Goal: Obtain resource: Download file/media

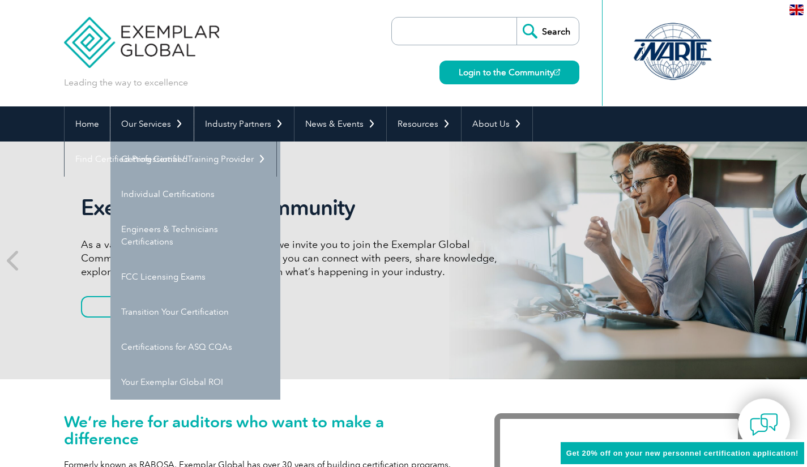
click at [146, 124] on link "Our Services" at bounding box center [151, 123] width 83 height 35
click at [148, 186] on link "Individual Certifications" at bounding box center [195, 194] width 170 height 35
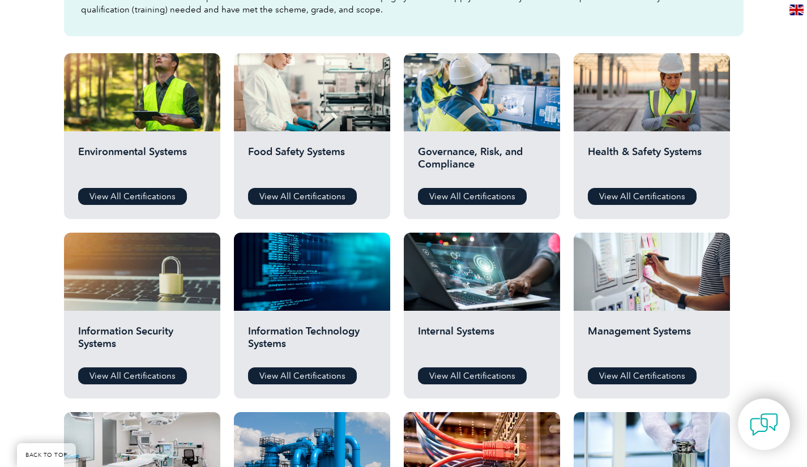
scroll to position [368, 0]
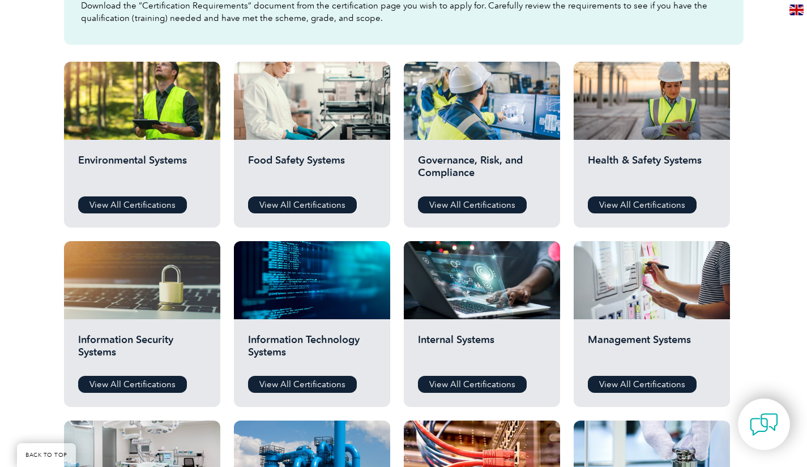
click at [324, 202] on link "View All Certifications" at bounding box center [302, 205] width 109 height 17
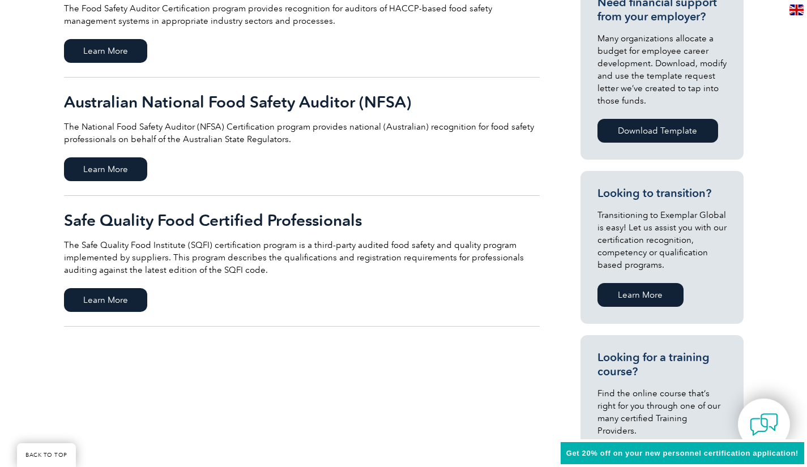
scroll to position [450, 0]
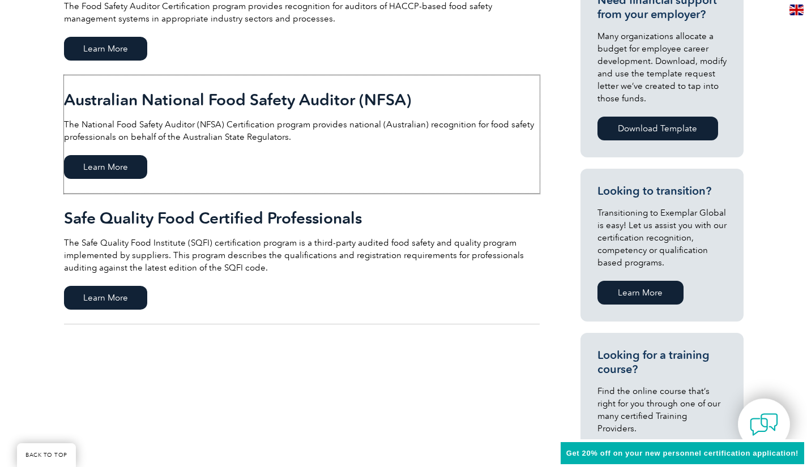
click at [118, 170] on span "Learn More" at bounding box center [105, 167] width 83 height 24
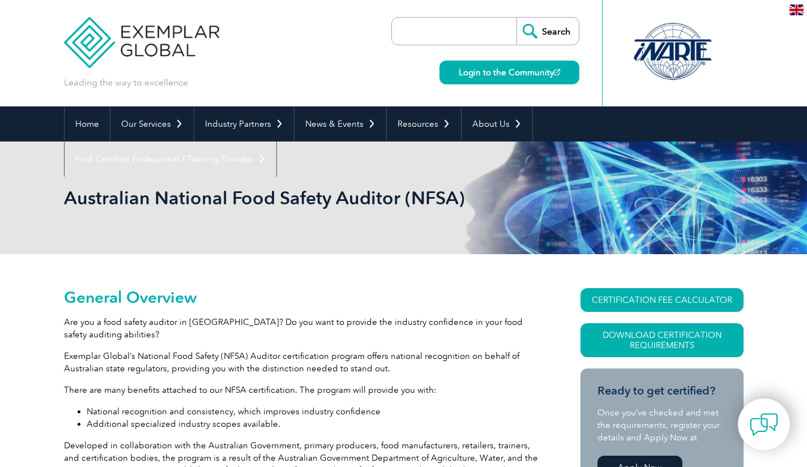
click at [617, 343] on link "Download Certification Requirements" at bounding box center [661, 340] width 163 height 34
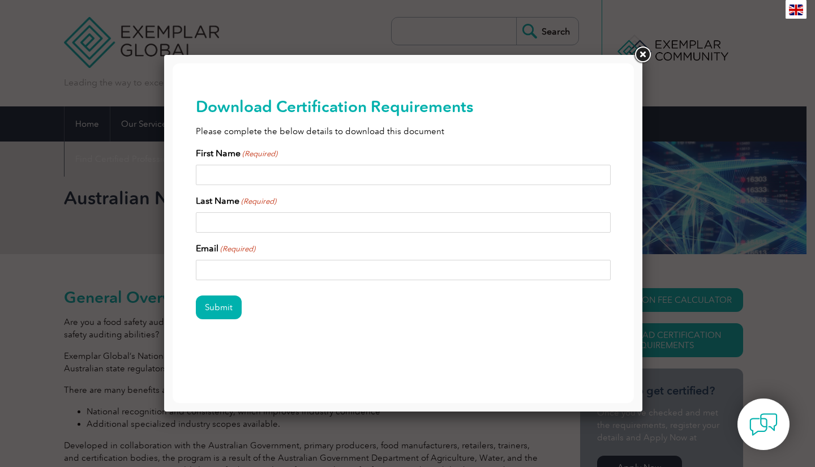
click at [319, 170] on input "First Name (Required)" at bounding box center [404, 175] width 416 height 20
type input "Rachael"
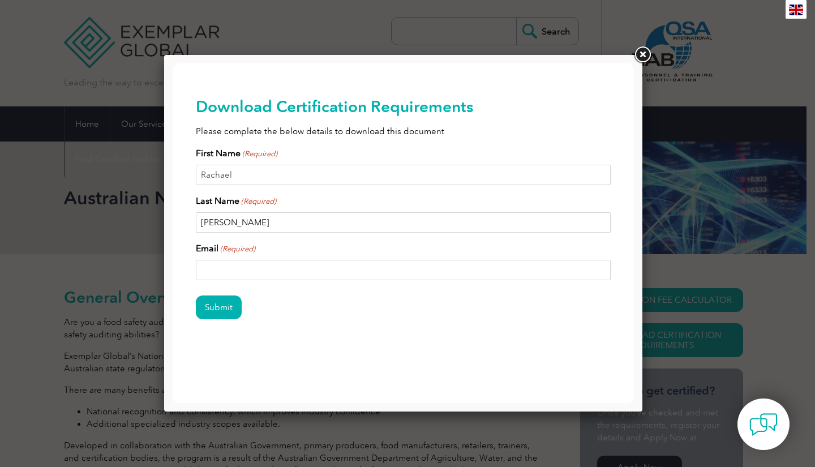
type input "Bryant"
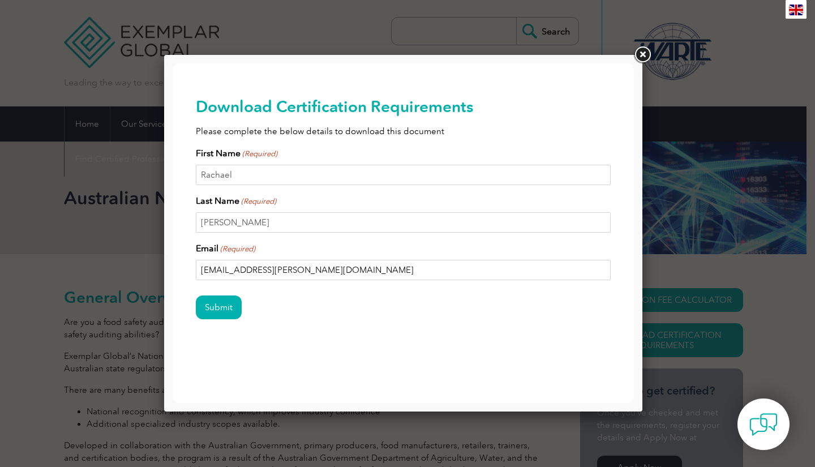
type input "rachael.bryant@australianpork.com.au"
click at [196, 296] on input "Submit" at bounding box center [219, 308] width 46 height 24
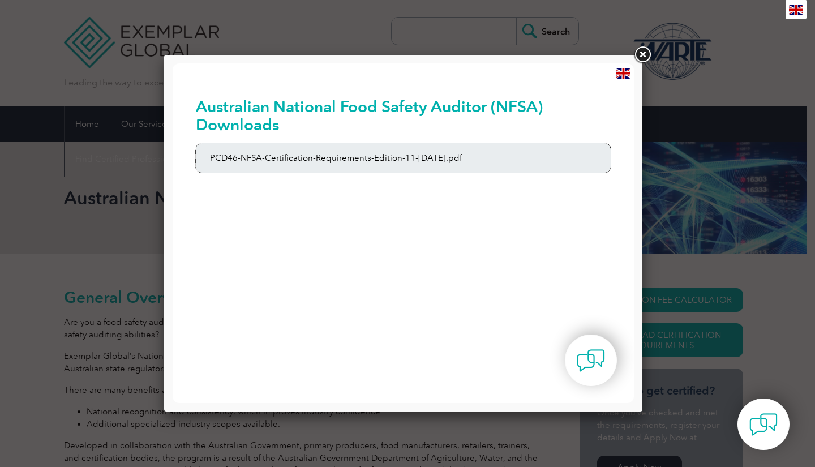
click at [311, 158] on link "PCD46-NFSA-Certification-Requirements-Edition-11-1st-February-2020.pdf" at bounding box center [404, 157] width 416 height 29
